Goal: Information Seeking & Learning: Find specific fact

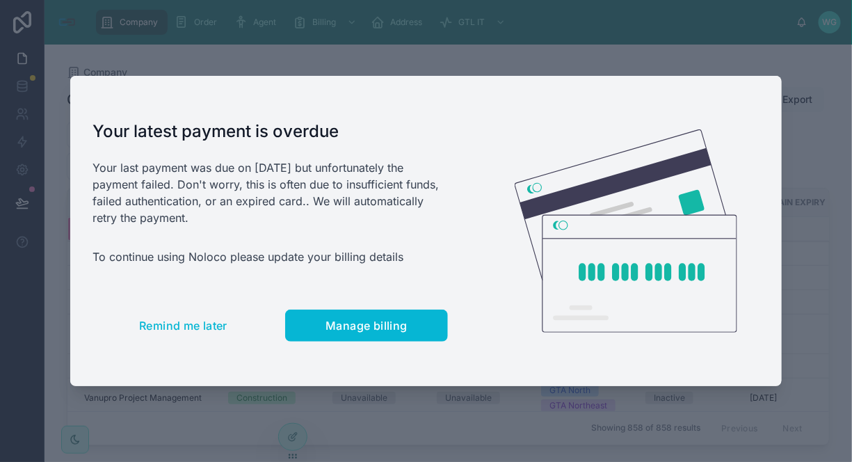
click at [737, 184] on img at bounding box center [626, 230] width 223 height 203
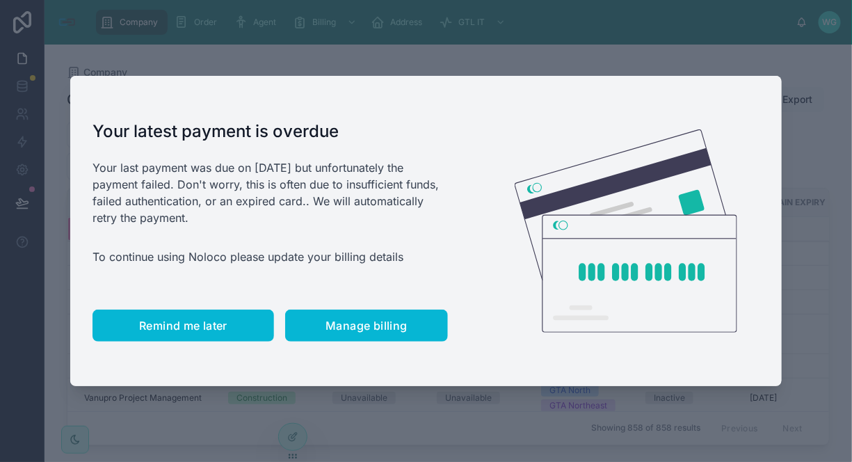
click at [192, 335] on button "Remind me later" at bounding box center [183, 325] width 182 height 32
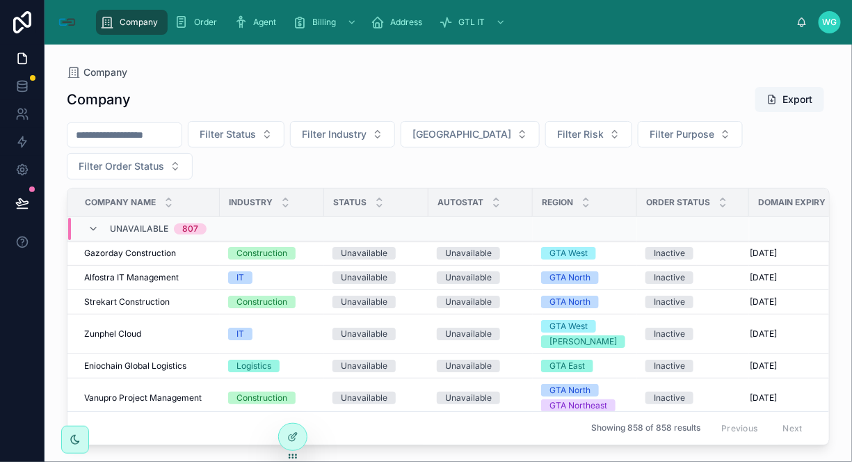
click at [136, 136] on input "text" at bounding box center [124, 134] width 114 height 19
type input "*******"
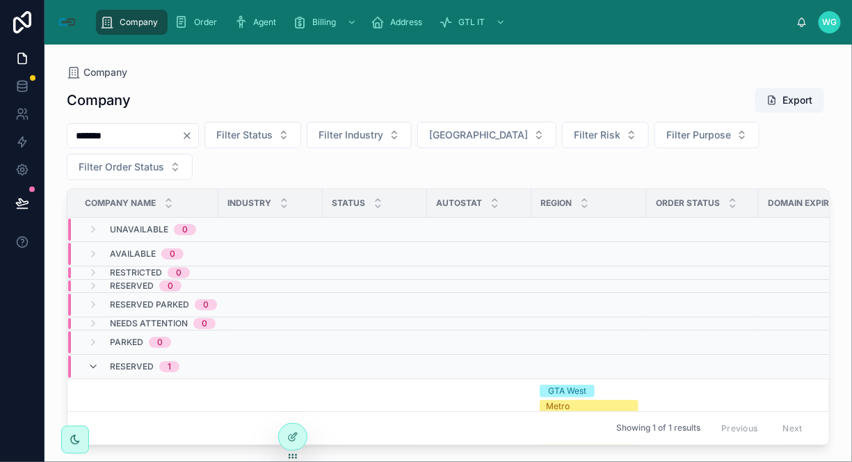
click at [126, 373] on div "Reserved 1" at bounding box center [145, 366] width 70 height 22
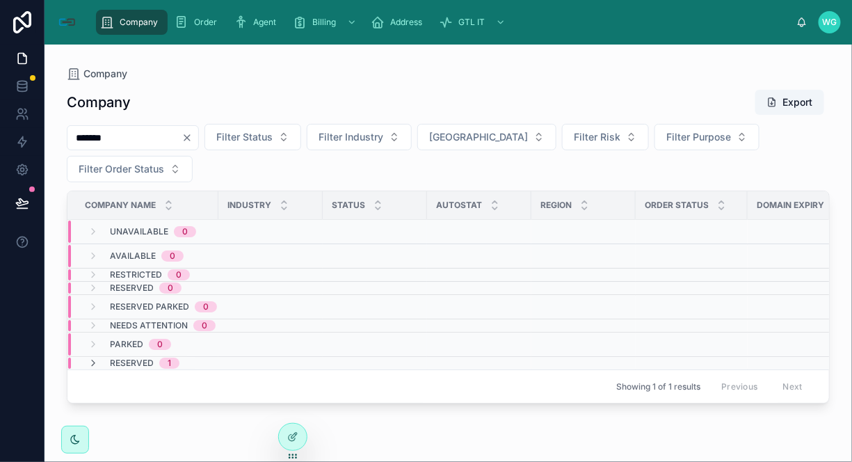
click at [157, 365] on div "Reserved 1" at bounding box center [145, 362] width 70 height 11
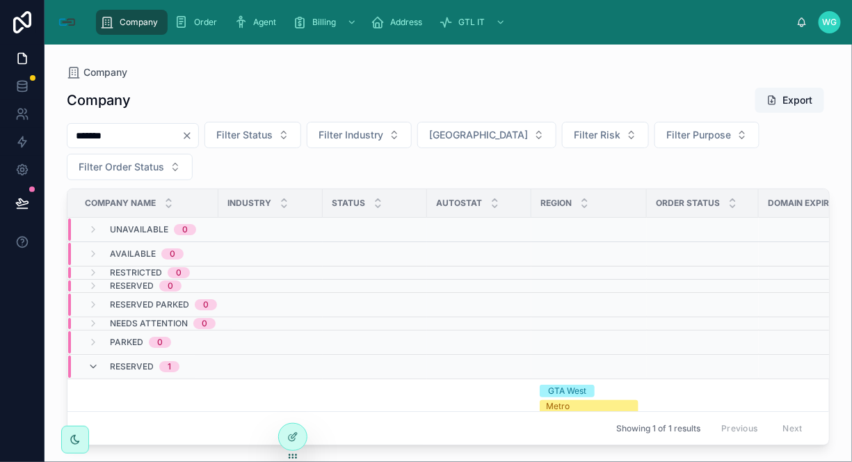
scroll to position [64, 0]
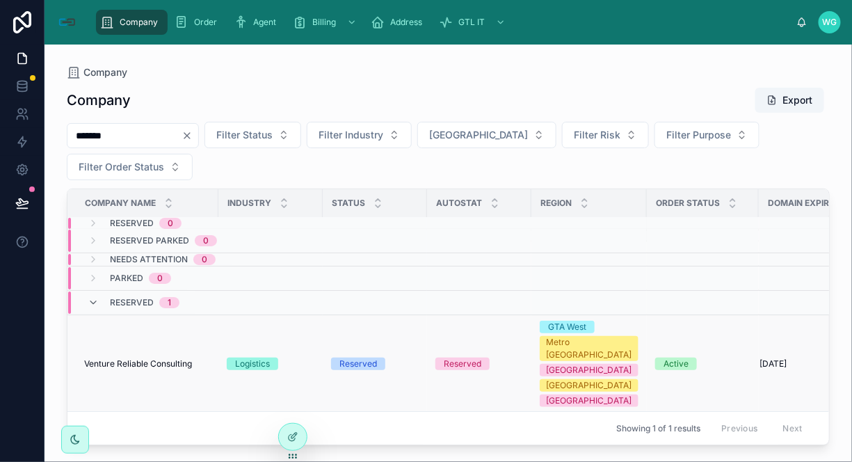
click at [111, 358] on span "Venture Reliable Consulting" at bounding box center [138, 363] width 108 height 11
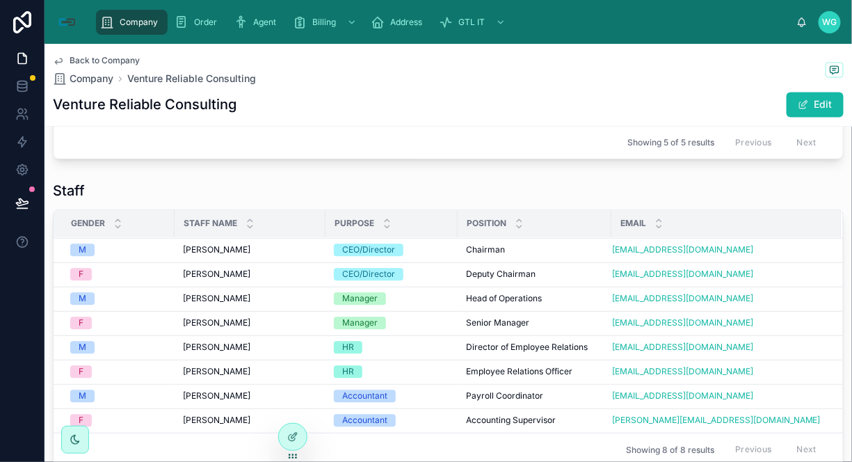
scroll to position [540, 0]
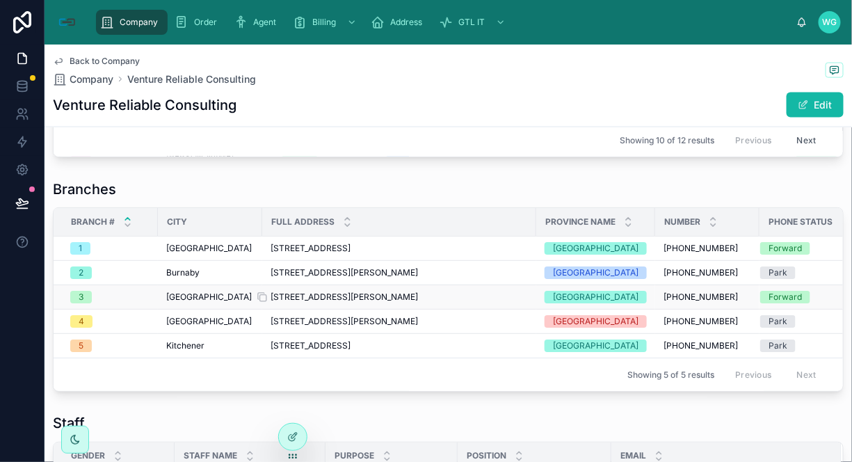
drag, startPoint x: 264, startPoint y: 294, endPoint x: 498, endPoint y: 300, distance: 233.8
click at [498, 300] on td "[STREET_ADDRESS][PERSON_NAME] [STREET_ADDRESS][PERSON_NAME]" at bounding box center [399, 297] width 274 height 24
copy span "[STREET_ADDRESS][PERSON_NAME]"
click at [510, 119] on div "Back to Company Company Venture Reliable Consulting Venture Reliable Consulting…" at bounding box center [448, 86] width 791 height 82
click at [252, 107] on div "Venture Reliable Consulting Edit" at bounding box center [448, 105] width 791 height 26
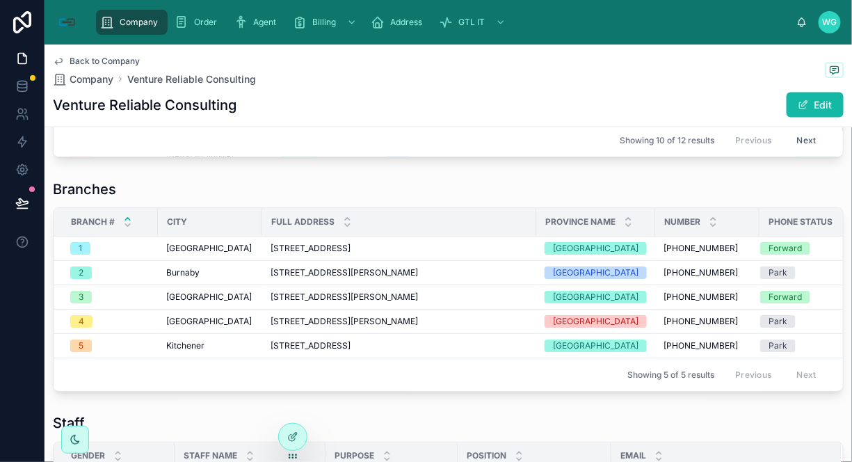
click at [252, 107] on div "Venture Reliable Consulting Edit" at bounding box center [448, 105] width 791 height 26
copy div "Venture Reliable Consulting"
click at [252, 107] on div "Venture Reliable Consulting Edit" at bounding box center [448, 105] width 791 height 26
click at [576, 111] on div "Venture Reliable Consulting Edit" at bounding box center [448, 105] width 791 height 26
